Goal: Task Accomplishment & Management: Manage account settings

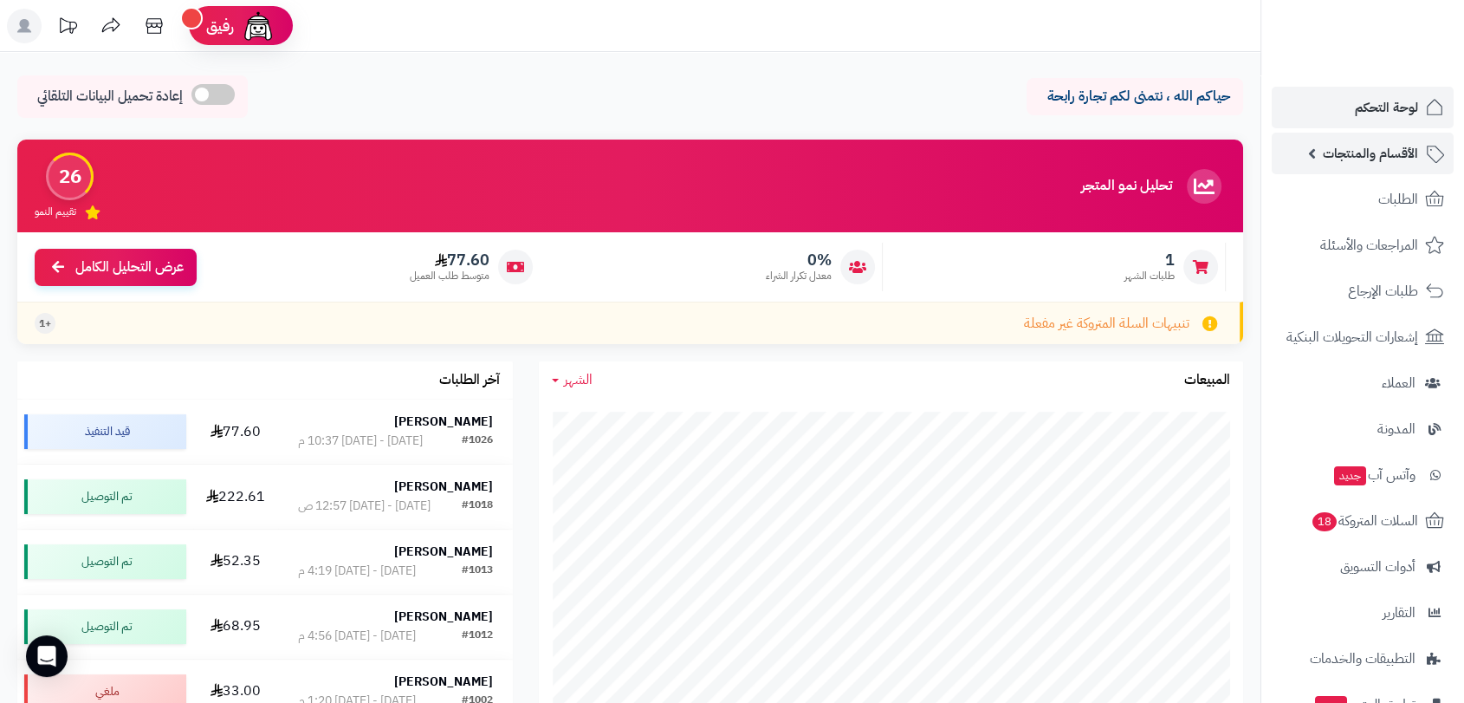
click at [1370, 159] on span "الأقسام والمنتجات" at bounding box center [1370, 153] width 95 height 24
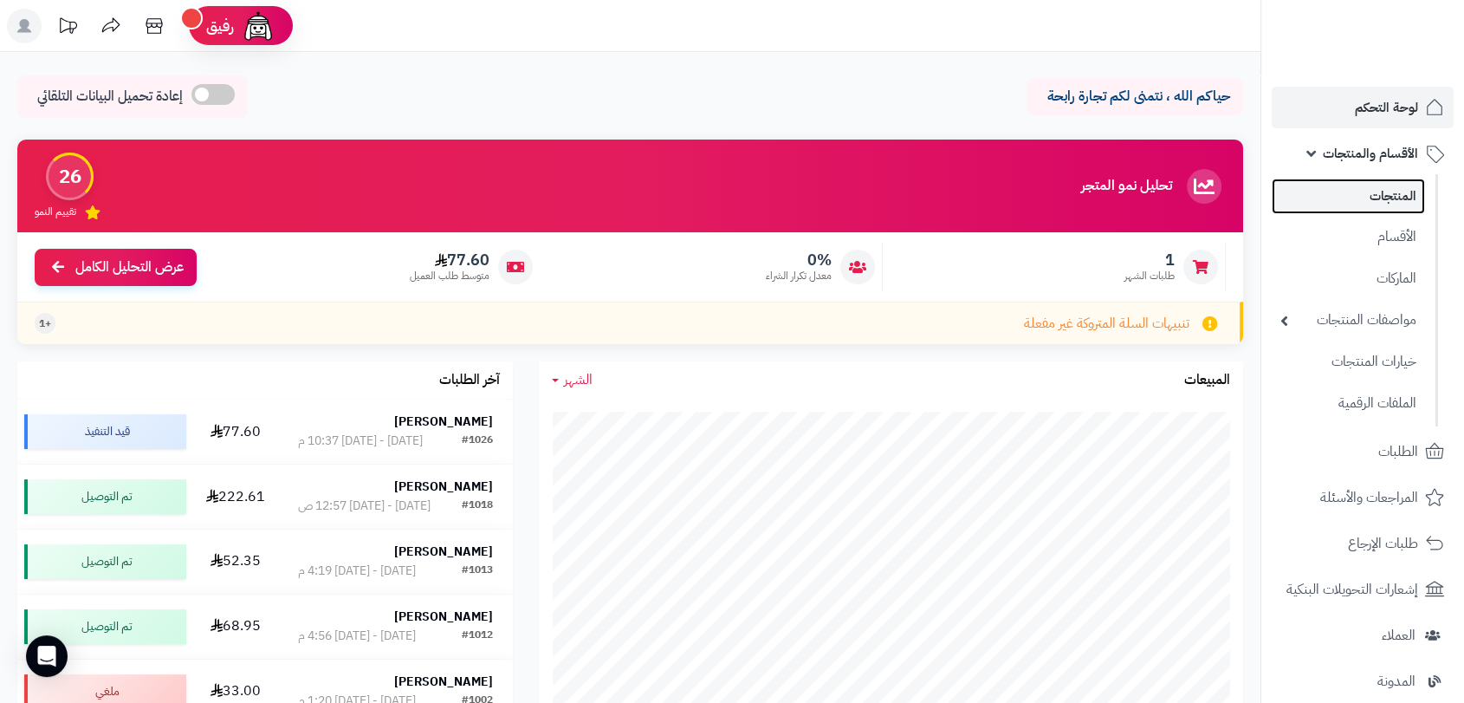
click at [1373, 205] on link "المنتجات" at bounding box center [1348, 196] width 153 height 36
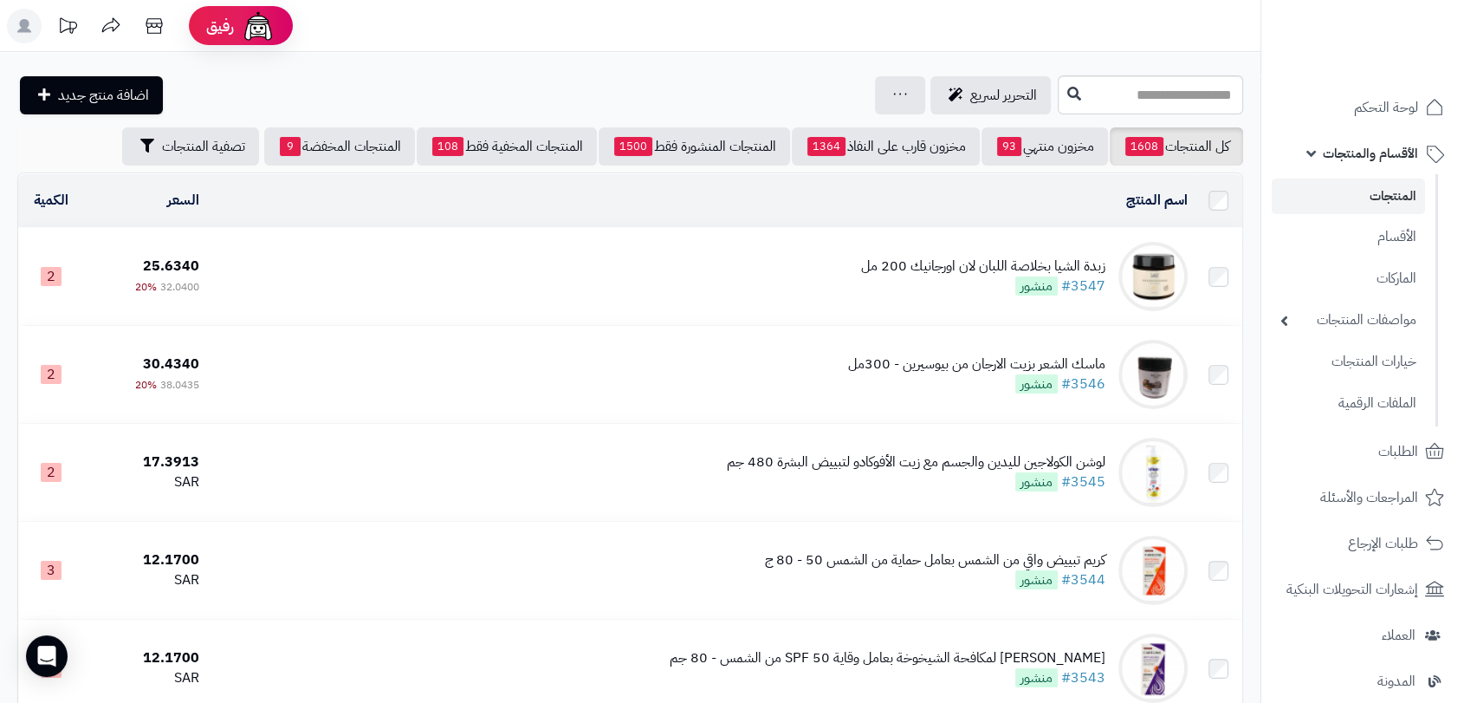
click at [970, 259] on div "زبدة الشيا بخلاصة اللبان لان اورجانيك 200 مل" at bounding box center [983, 266] width 244 height 20
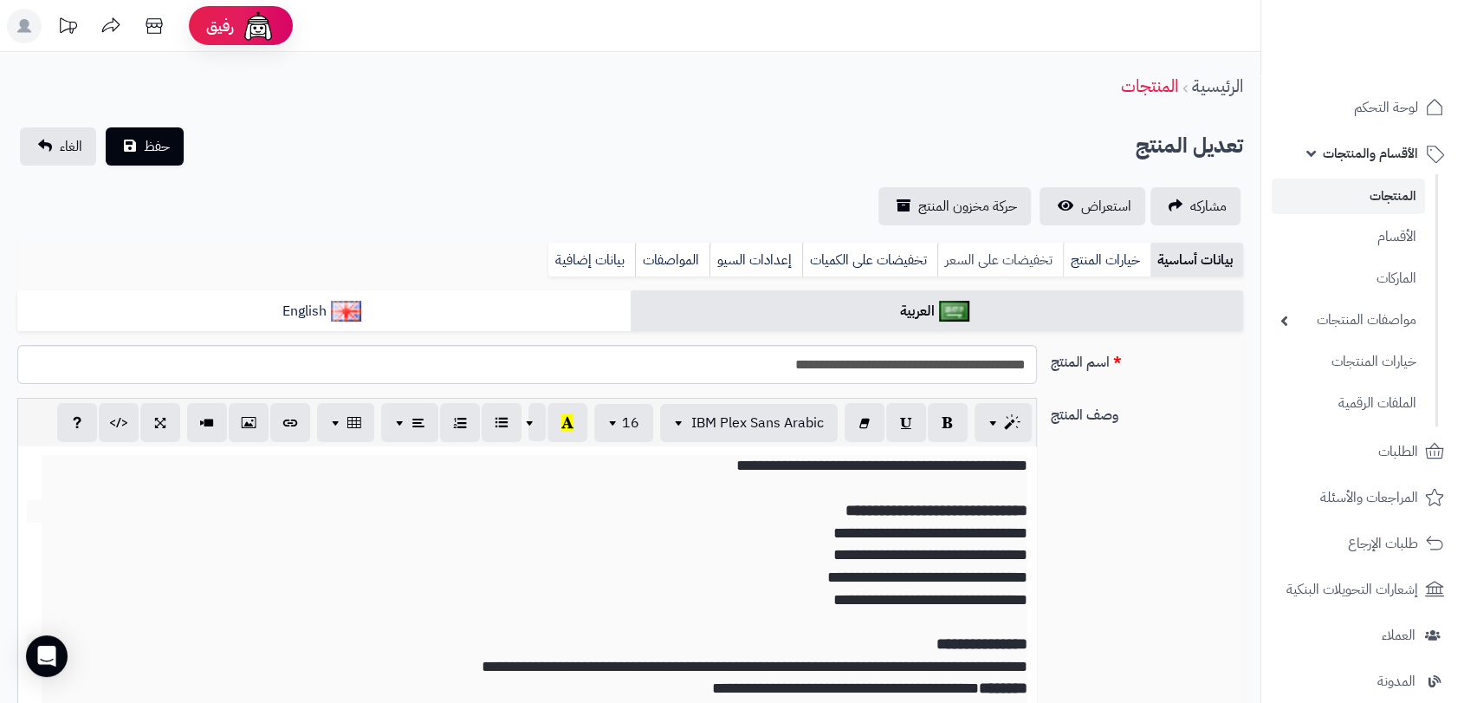
scroll to position [165, 0]
click at [1085, 215] on span "استعراض" at bounding box center [1106, 206] width 50 height 21
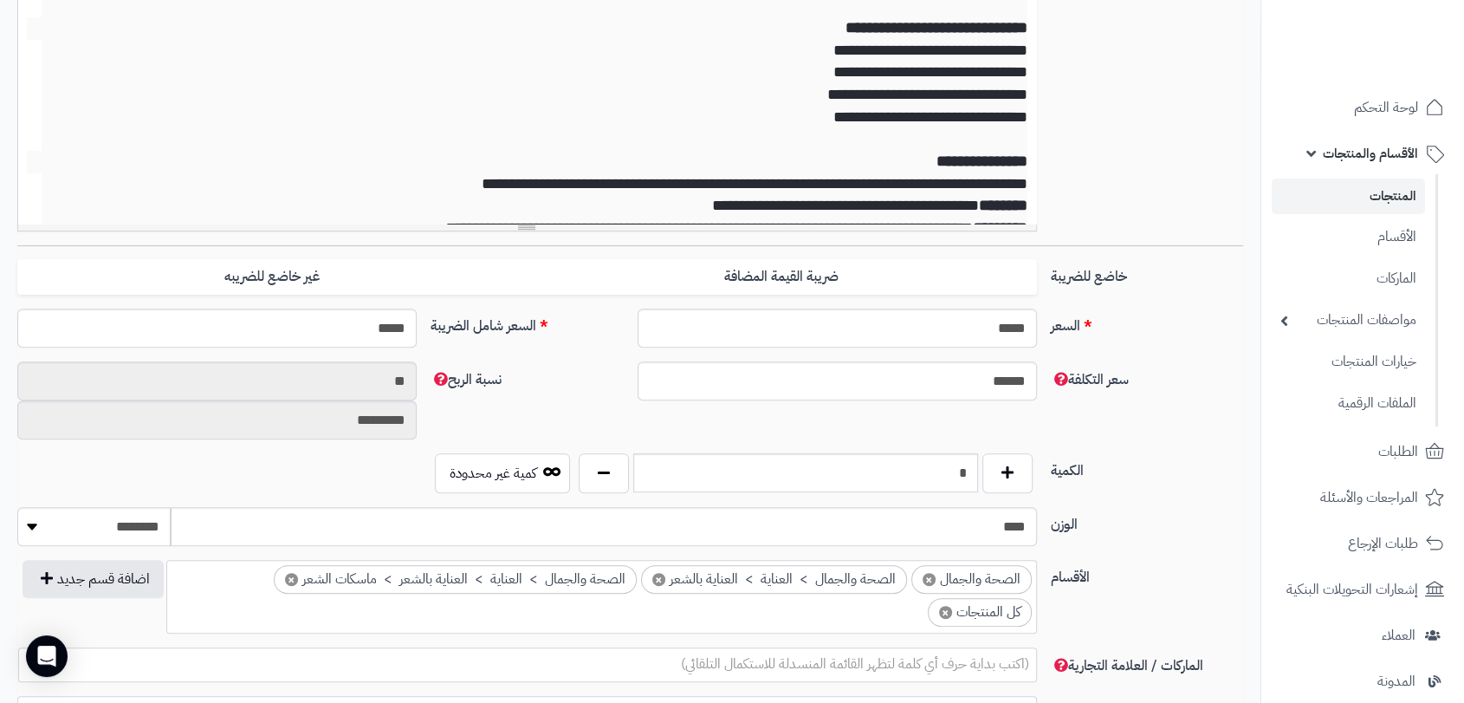
scroll to position [673, 0]
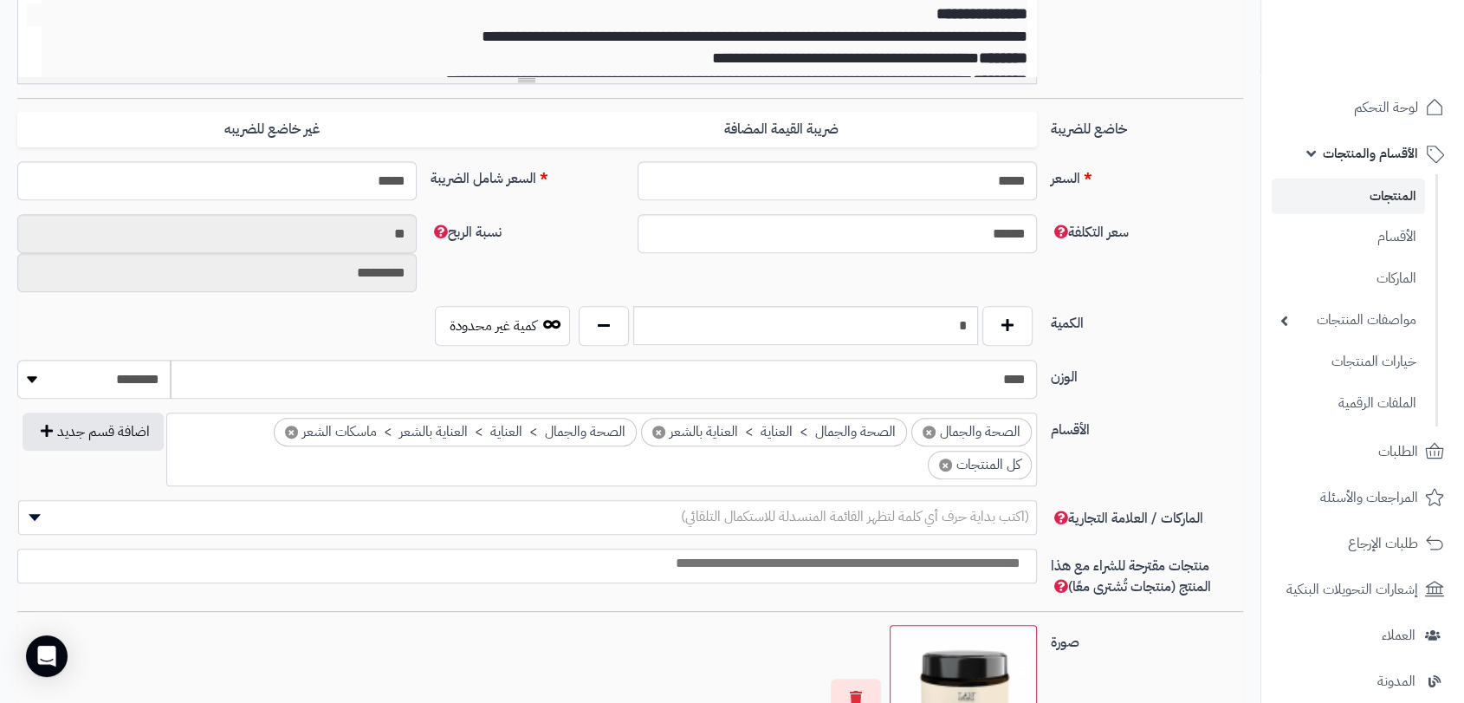
click at [832, 470] on ul "× الصحة والجمال × الصحة والجمال > العناية > العناية بالشعر × الصحة والجمال > ال…" at bounding box center [601, 446] width 869 height 66
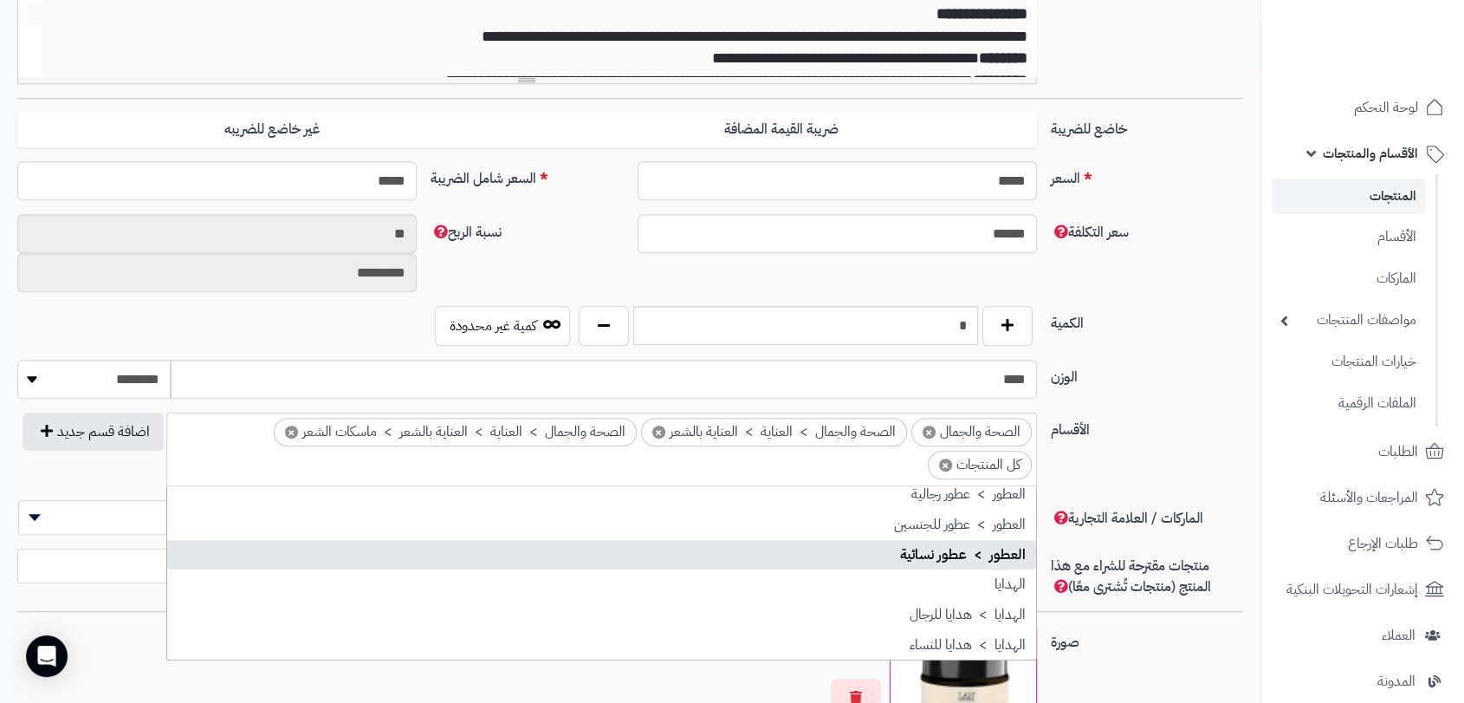
scroll to position [2241, 0]
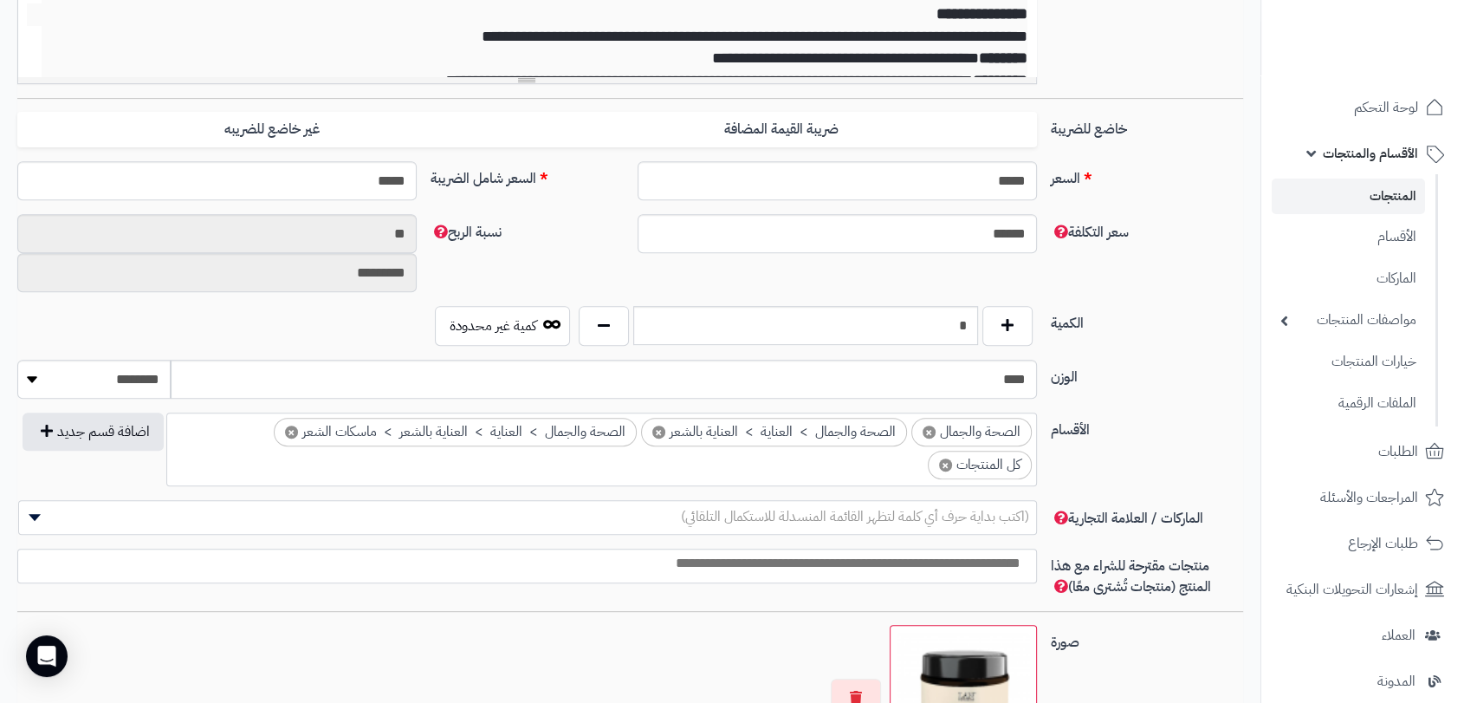
click at [1157, 449] on div "**********" at bounding box center [630, 455] width 1240 height 87
click at [1381, 113] on span "لوحة التحكم" at bounding box center [1386, 107] width 63 height 24
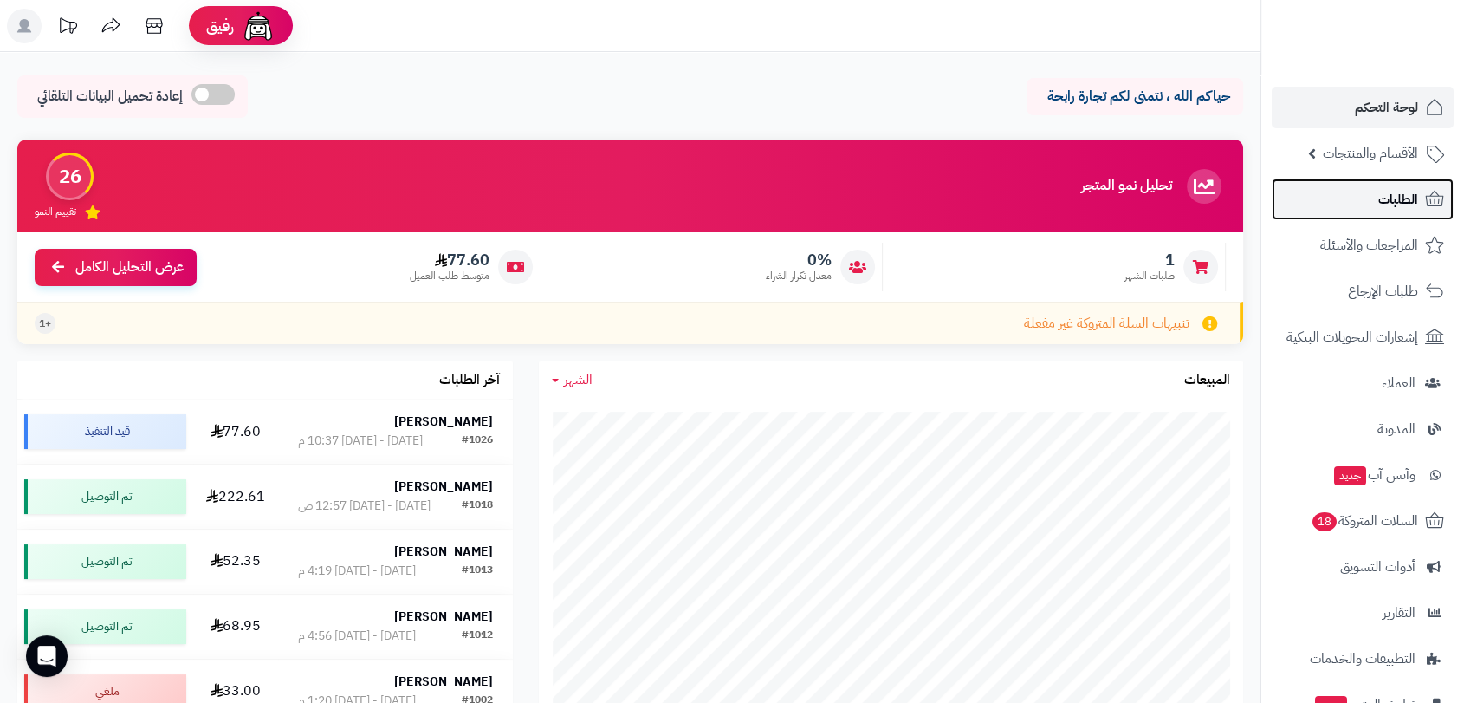
click at [1364, 196] on link "الطلبات" at bounding box center [1363, 199] width 182 height 42
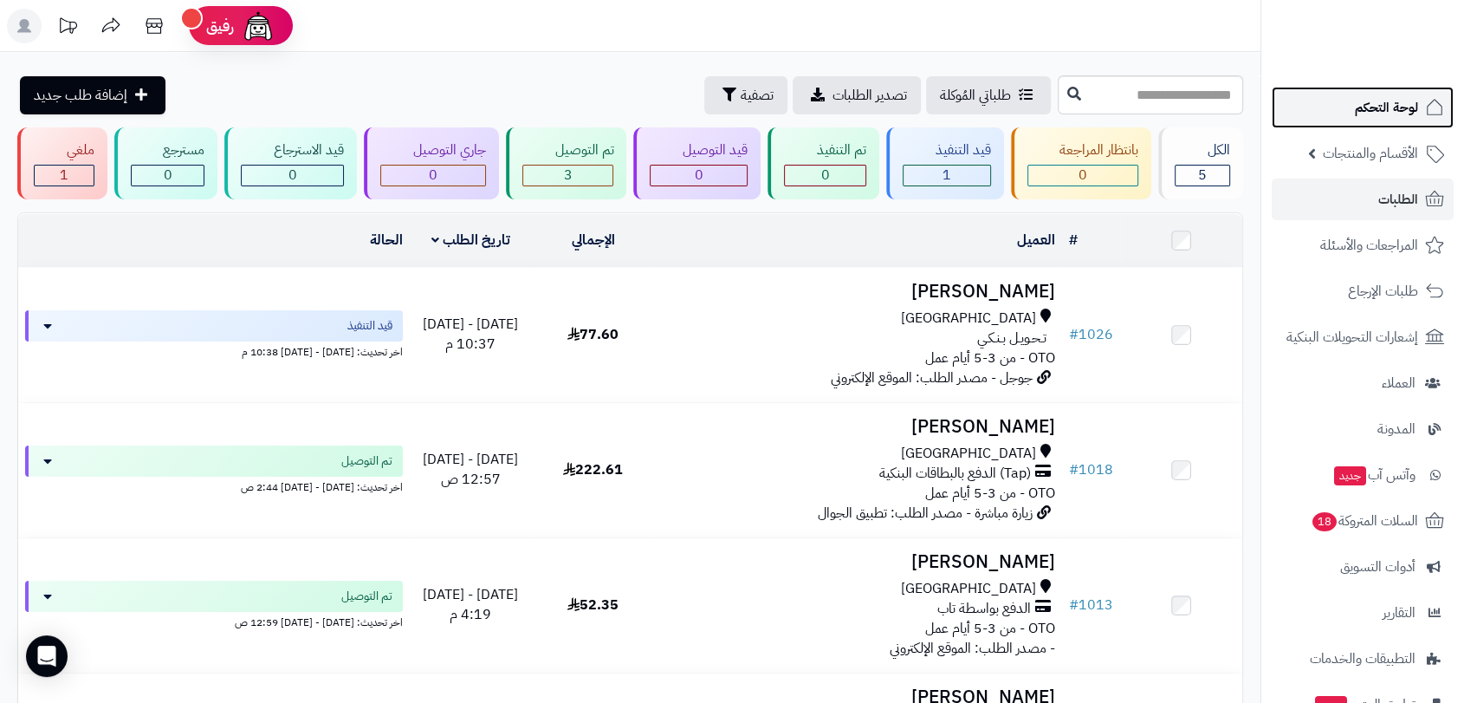
click at [1391, 106] on span "لوحة التحكم" at bounding box center [1386, 107] width 63 height 24
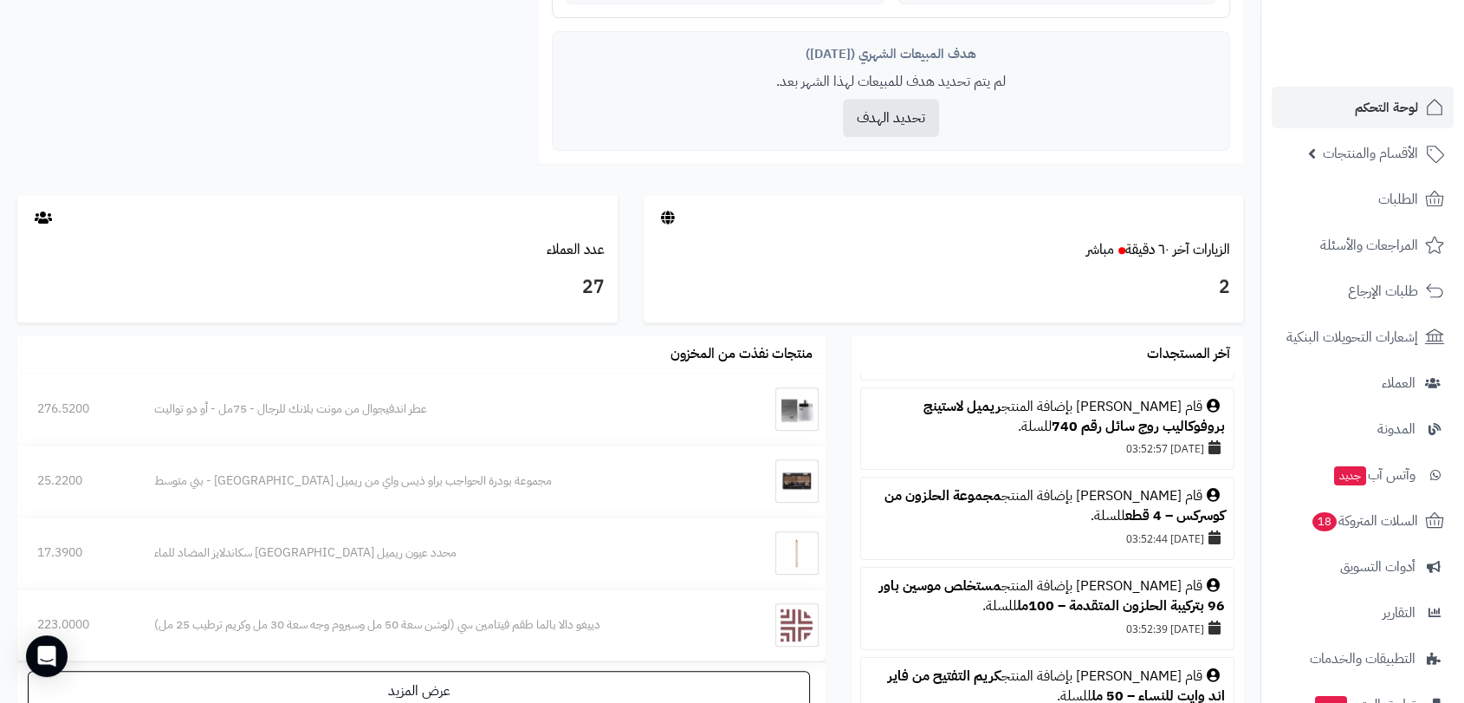
scroll to position [192, 0]
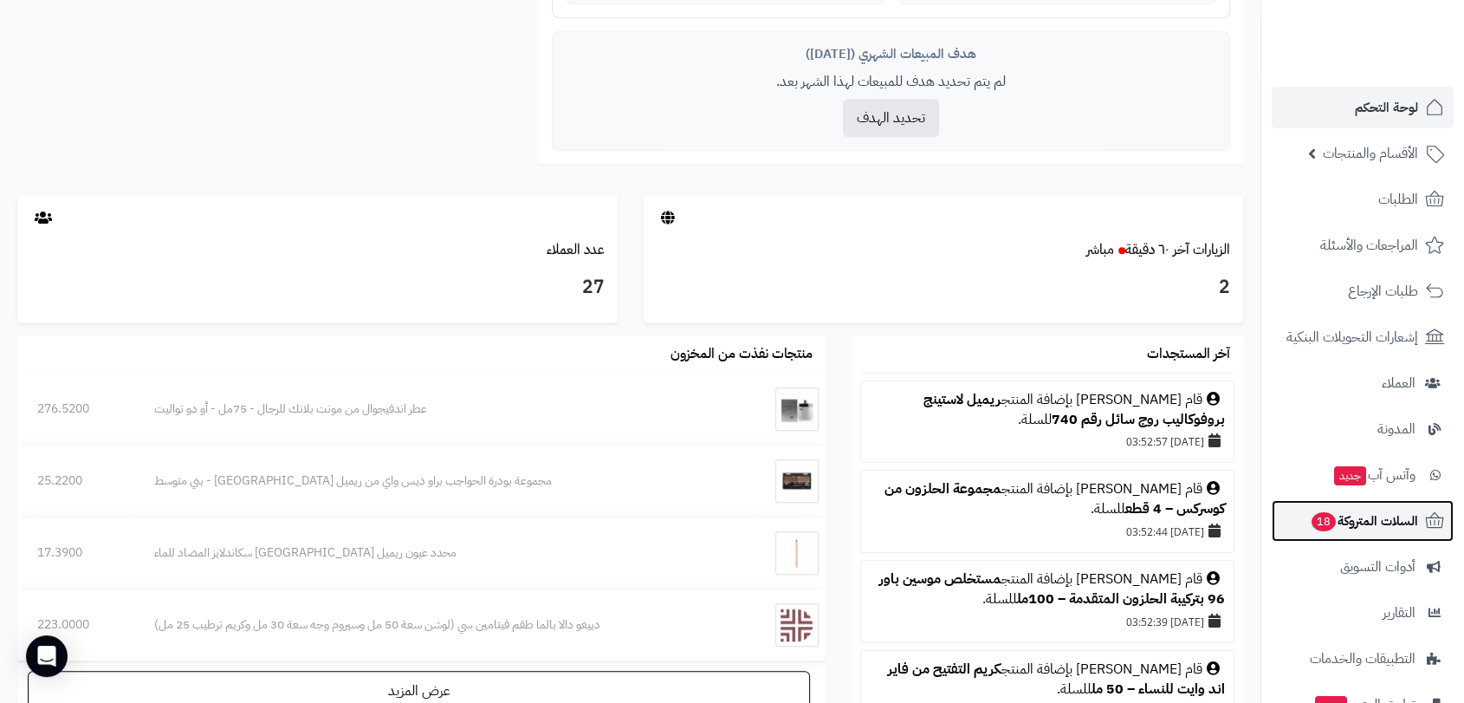
click at [1379, 527] on span "السلات المتروكة 18" at bounding box center [1364, 521] width 108 height 24
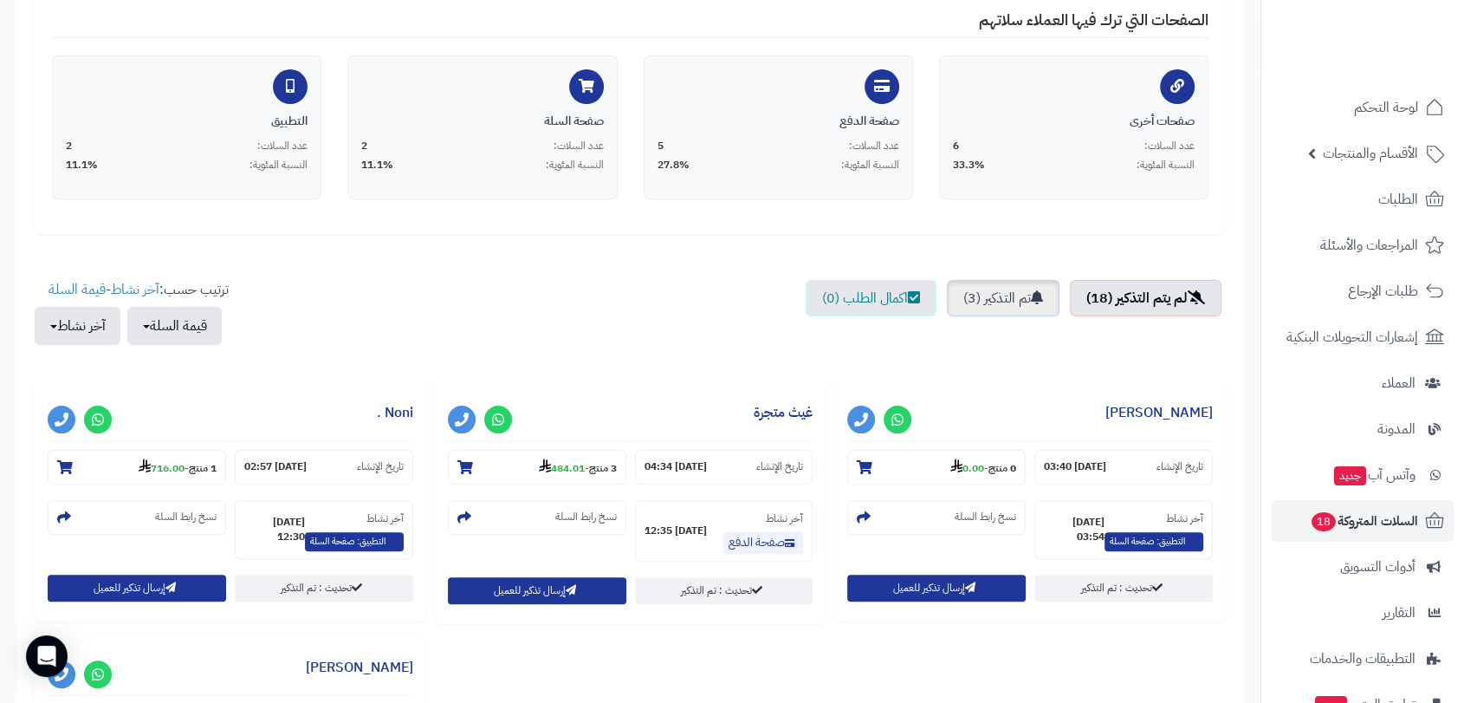
scroll to position [385, 0]
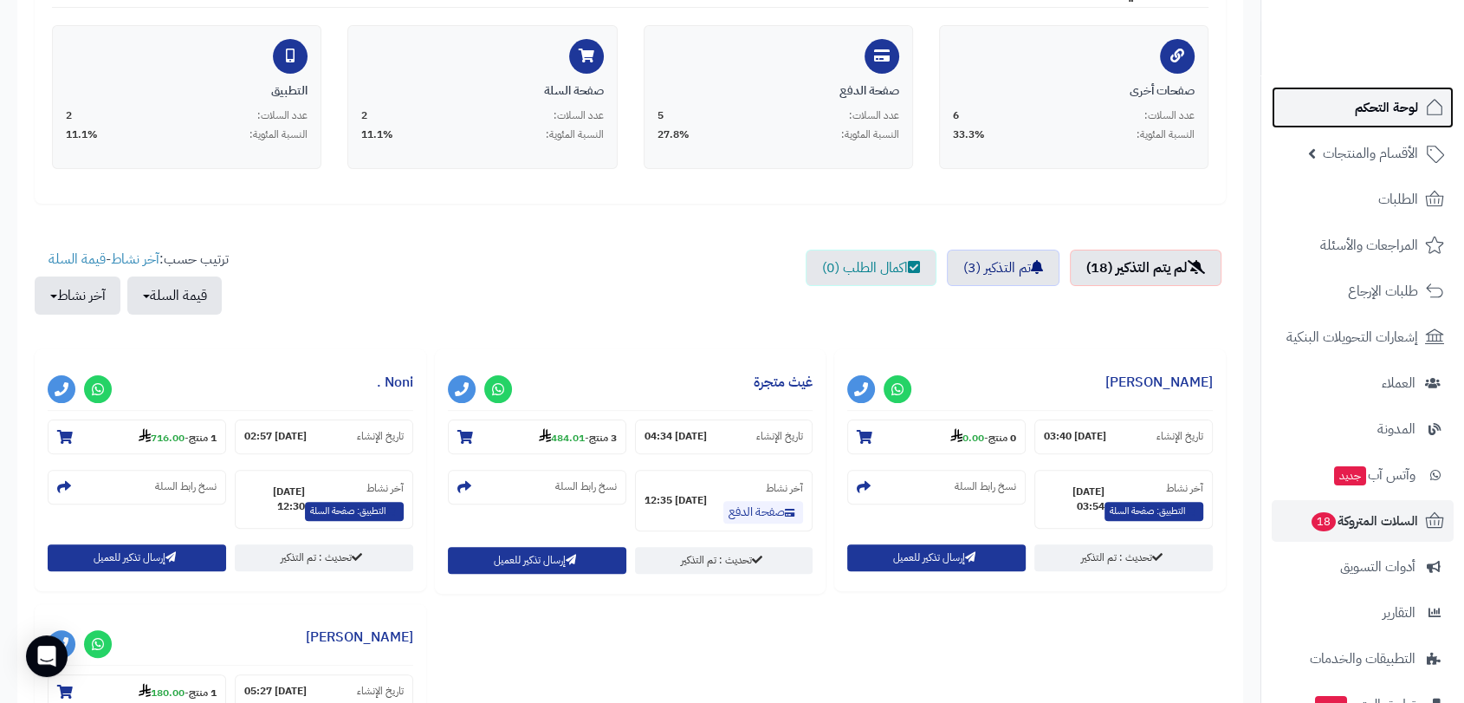
drag, startPoint x: 1370, startPoint y: 1, endPoint x: 1396, endPoint y: 106, distance: 108.2
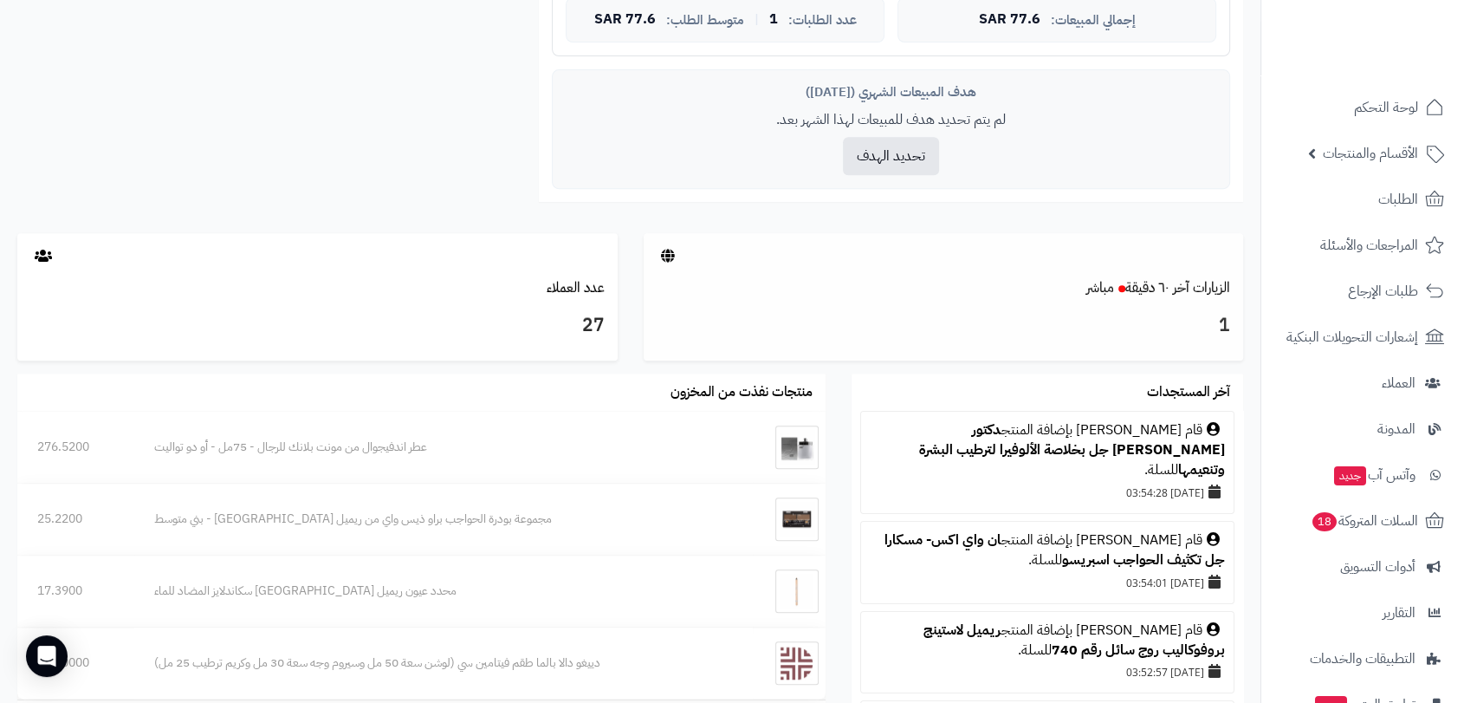
scroll to position [866, 0]
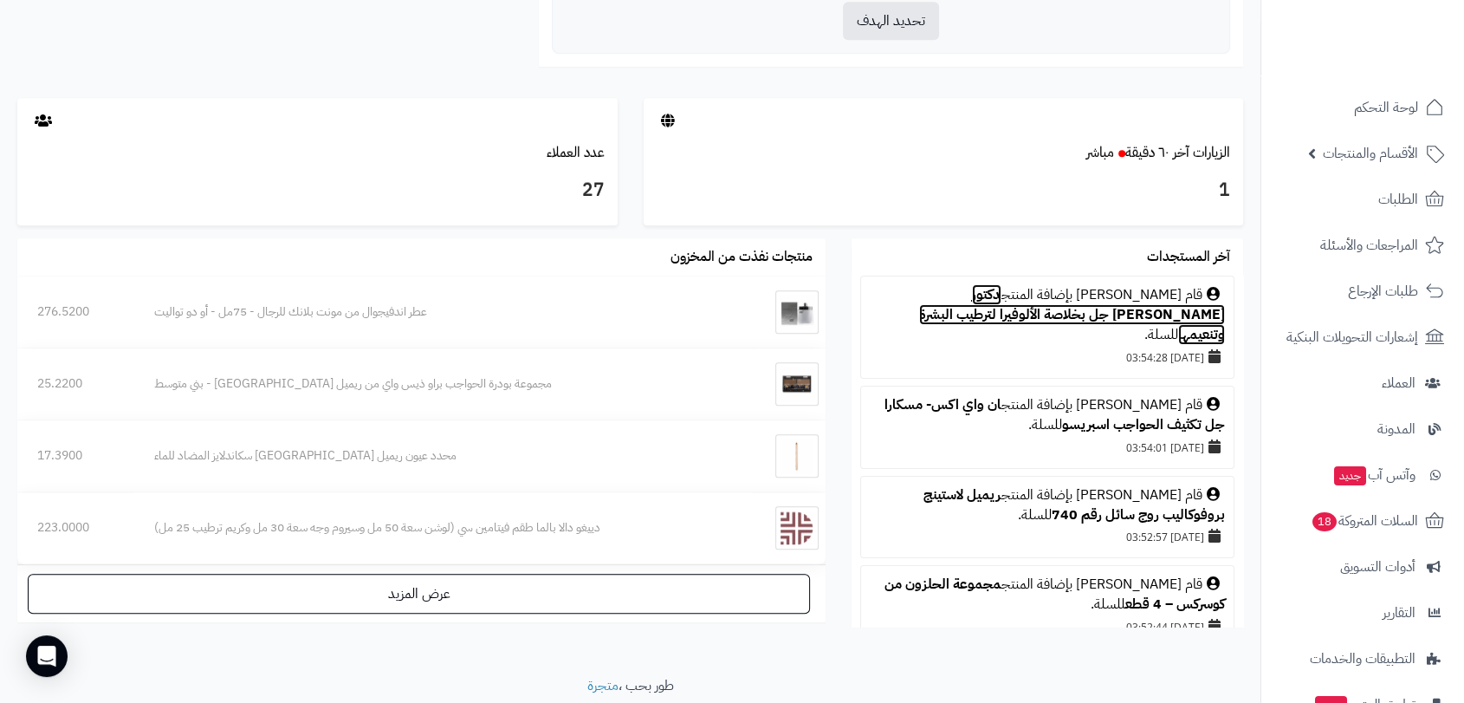
click at [1085, 313] on link "دكتور [PERSON_NAME] جل بخلاصة الألوفيرا لترطيب البشرة وتنعيمها" at bounding box center [1072, 314] width 306 height 61
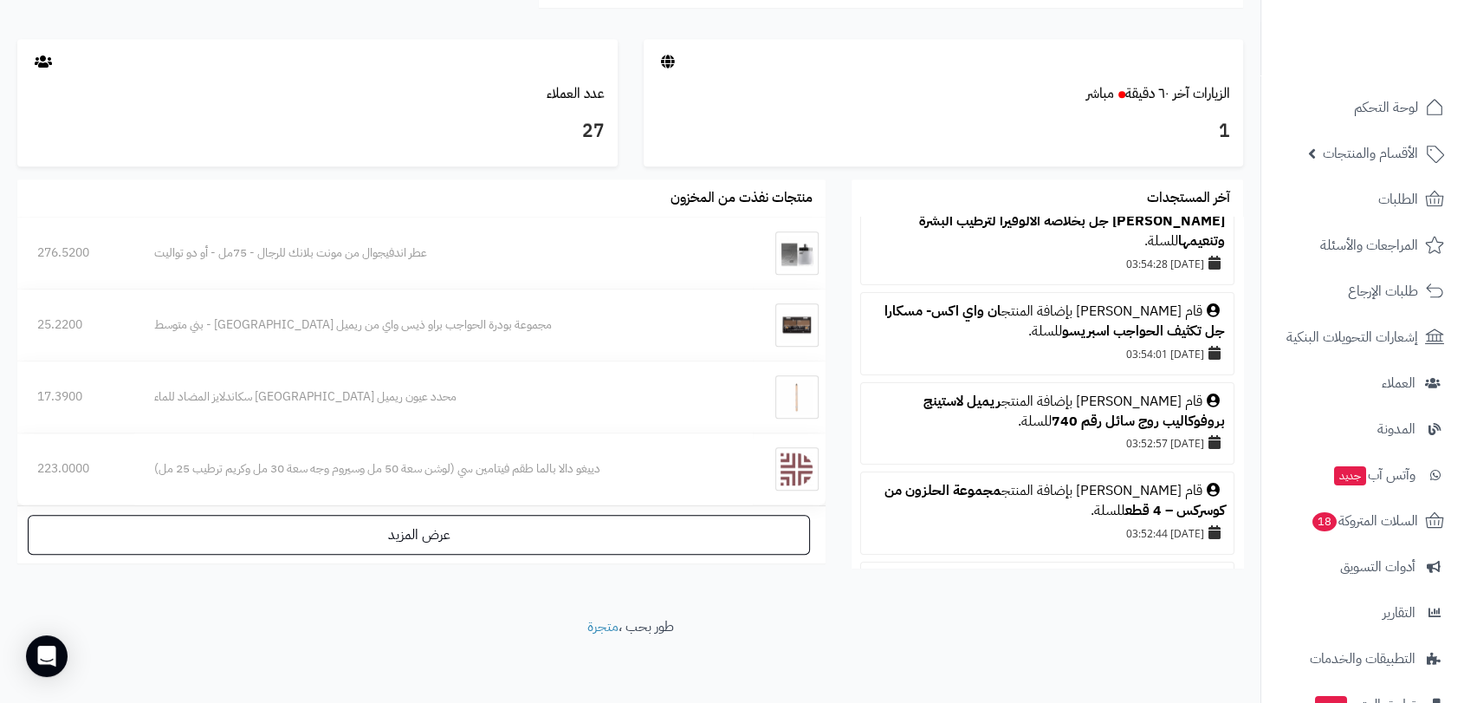
scroll to position [0, 0]
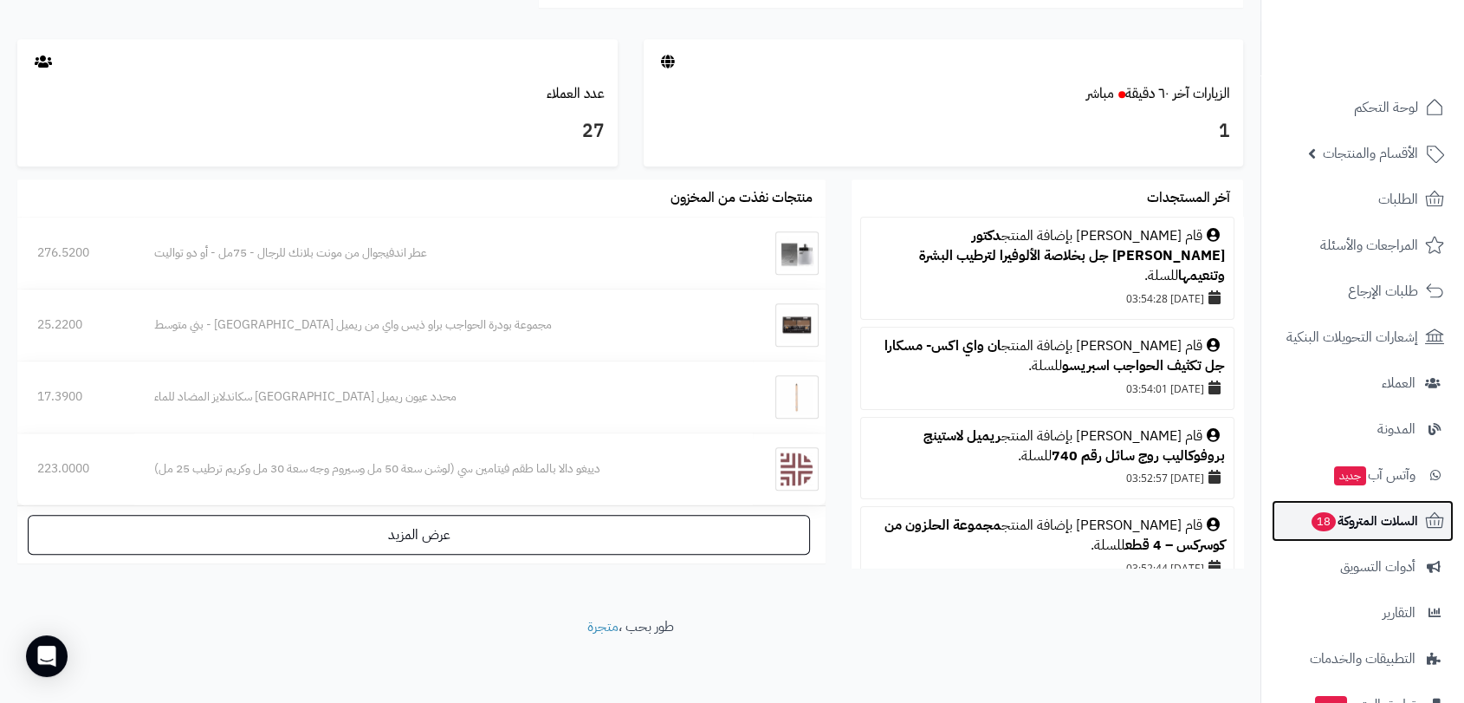
click at [1389, 515] on span "السلات المتروكة 18" at bounding box center [1364, 521] width 108 height 24
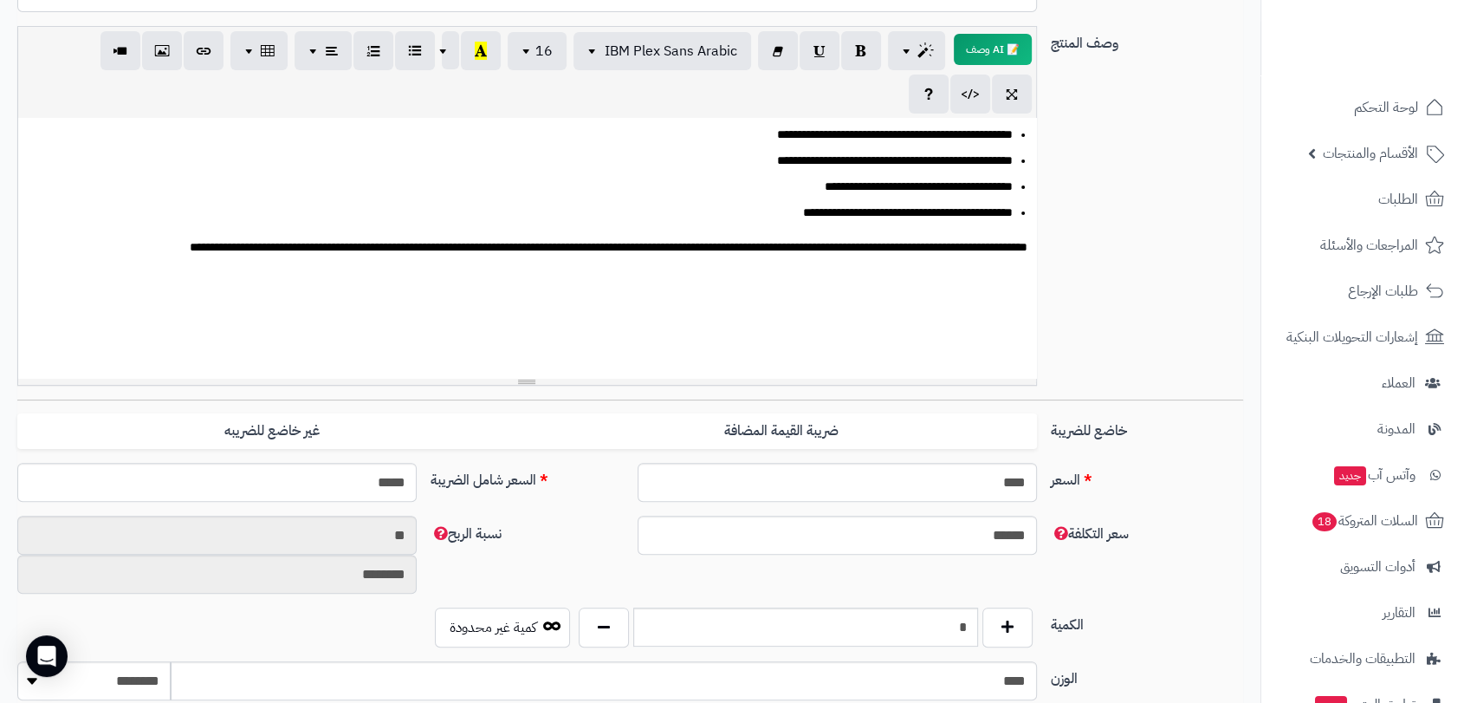
scroll to position [385, 0]
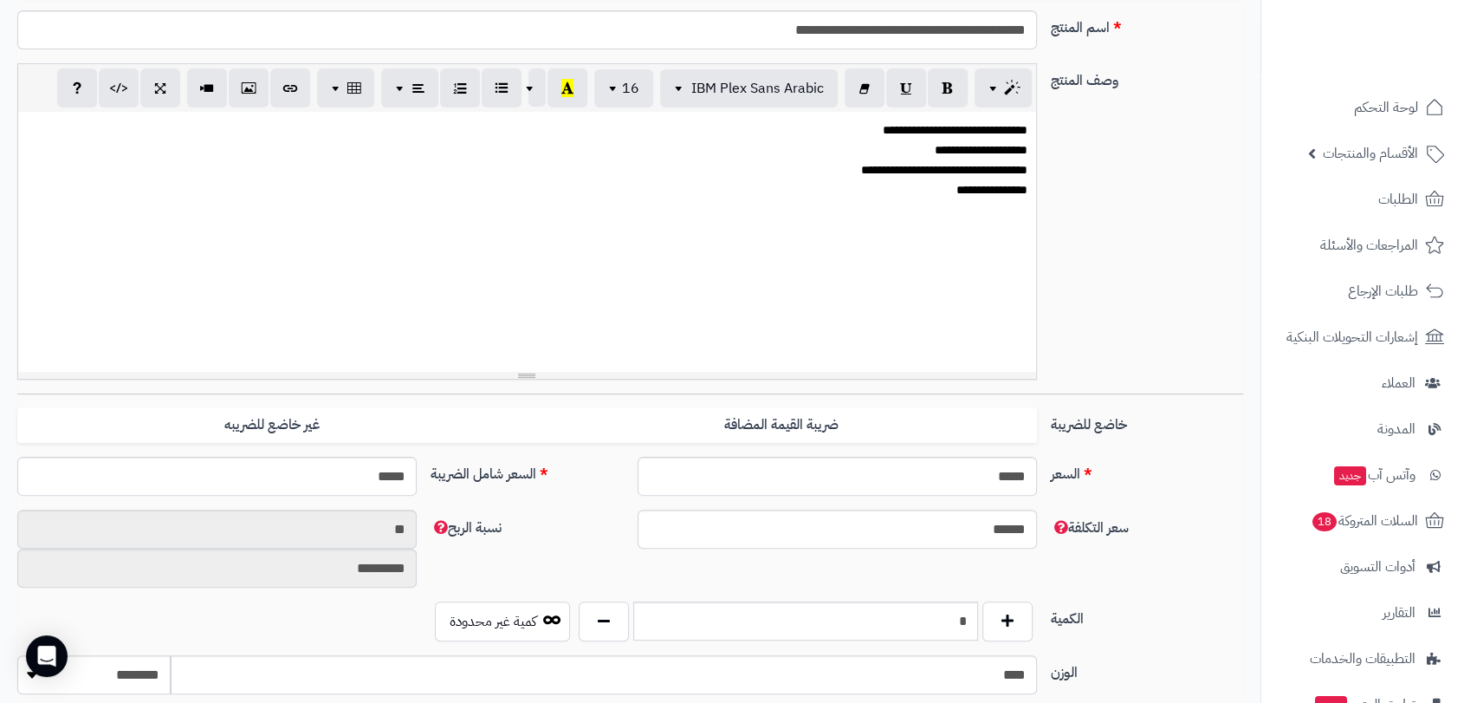
scroll to position [385, 0]
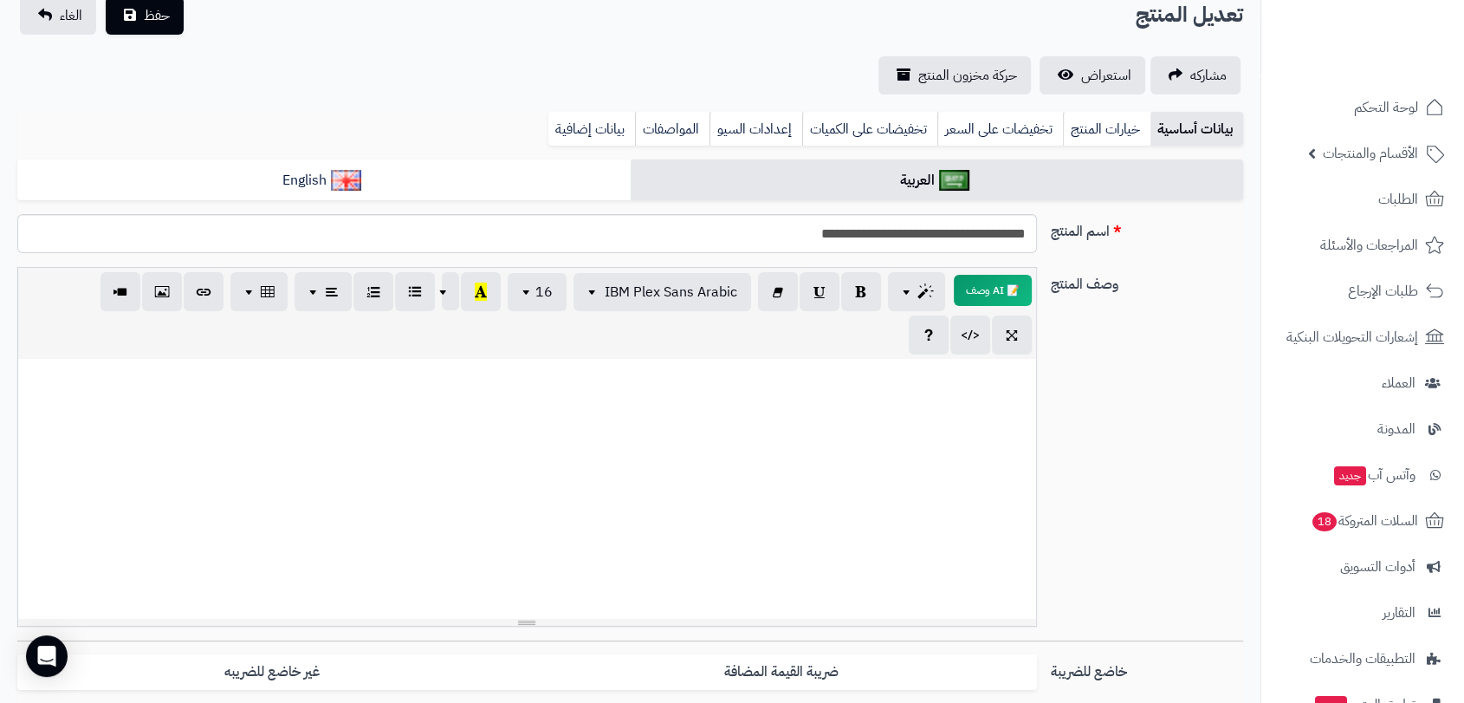
scroll to position [96, 0]
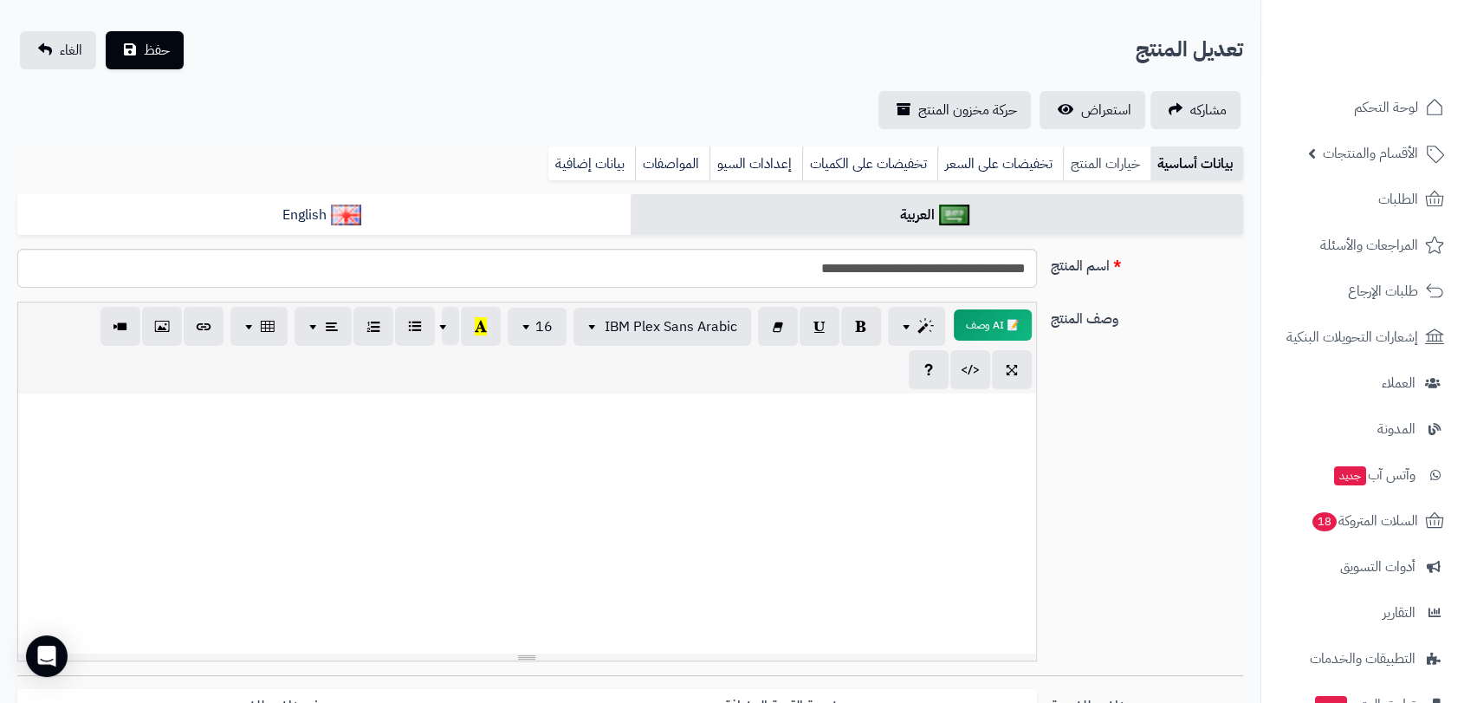
click at [1093, 163] on link "خيارات المنتج" at bounding box center [1106, 163] width 87 height 35
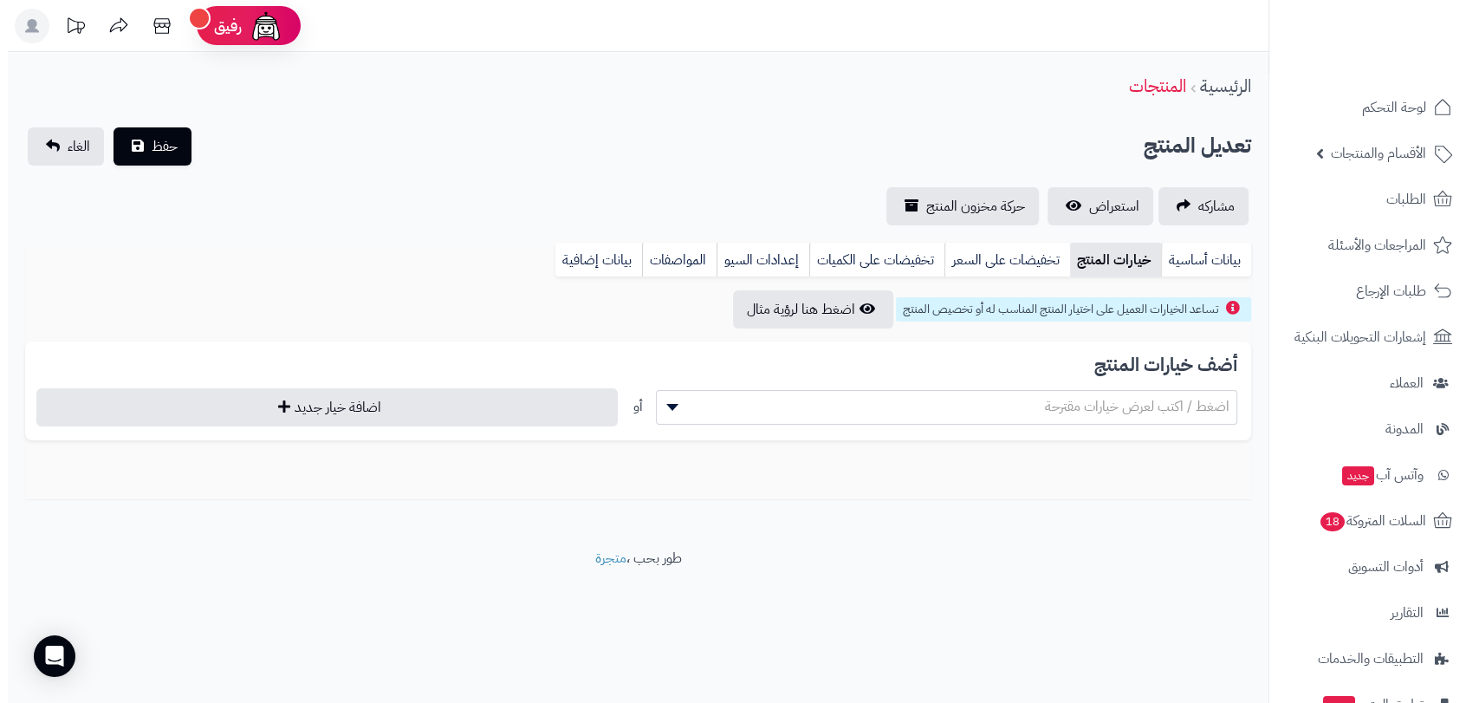
scroll to position [0, 0]
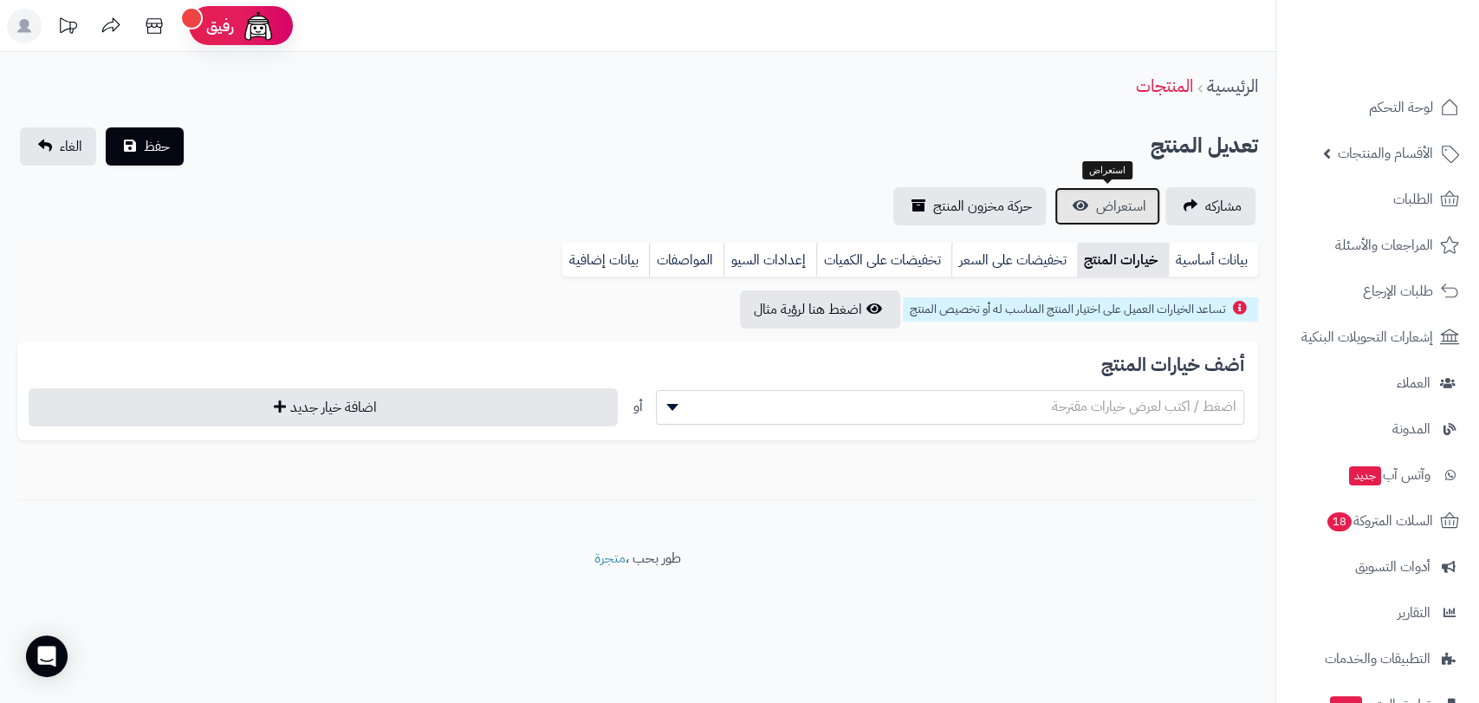
click at [1106, 208] on span "استعراض" at bounding box center [1121, 206] width 50 height 21
